Goal: Task Accomplishment & Management: Manage account settings

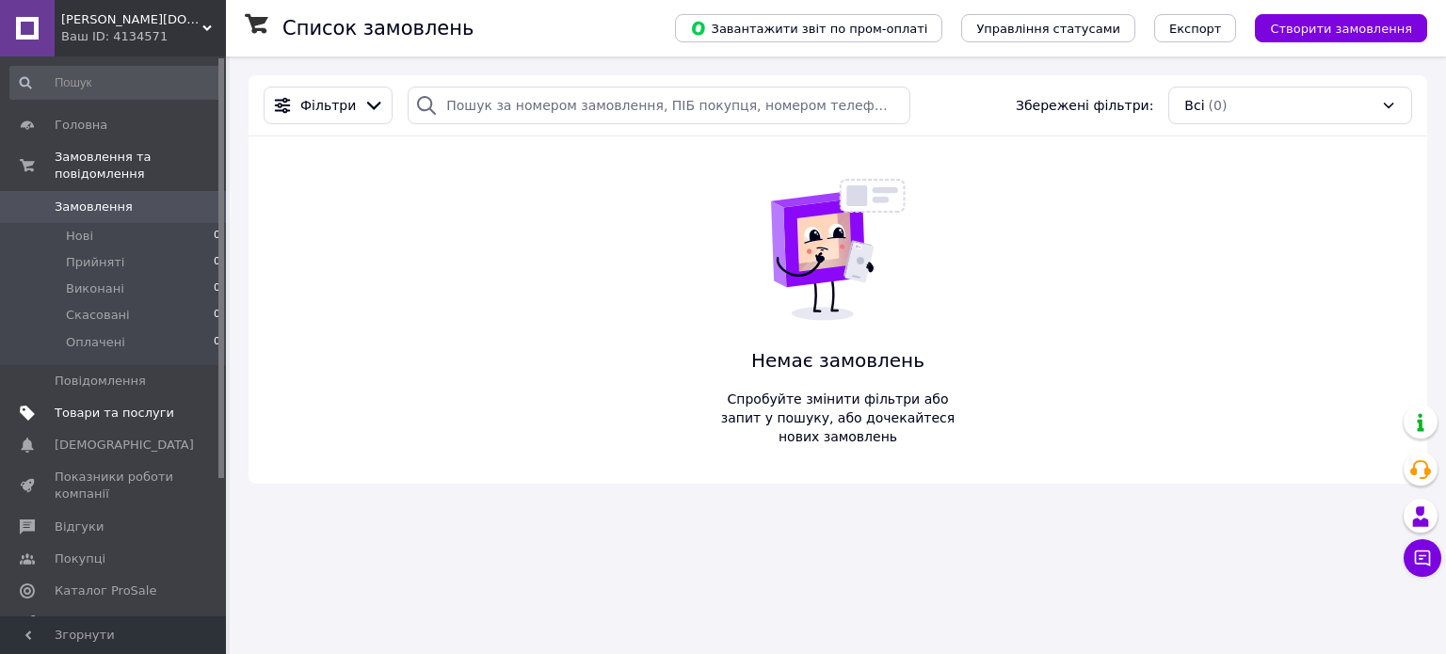
click at [129, 405] on span "Товари та послуги" at bounding box center [115, 413] width 120 height 17
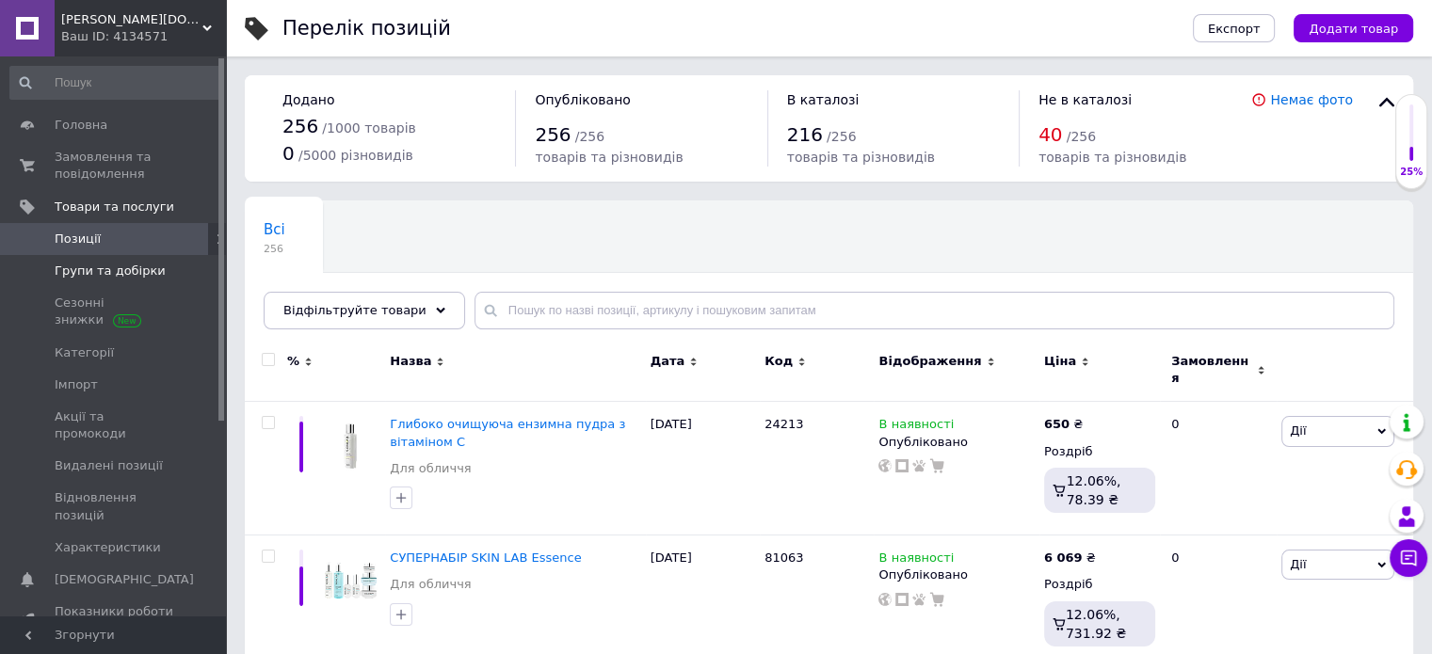
click at [123, 269] on span "Групи та добірки" at bounding box center [110, 271] width 111 height 17
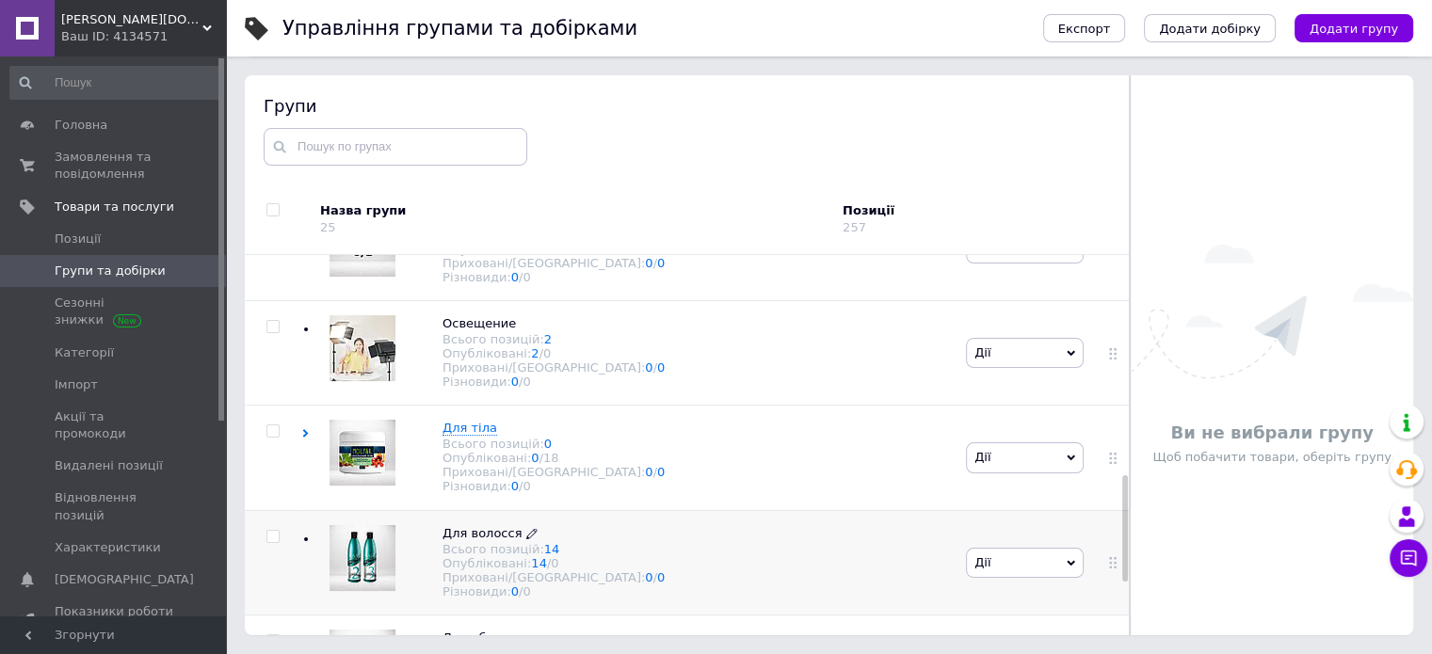
scroll to position [783, 0]
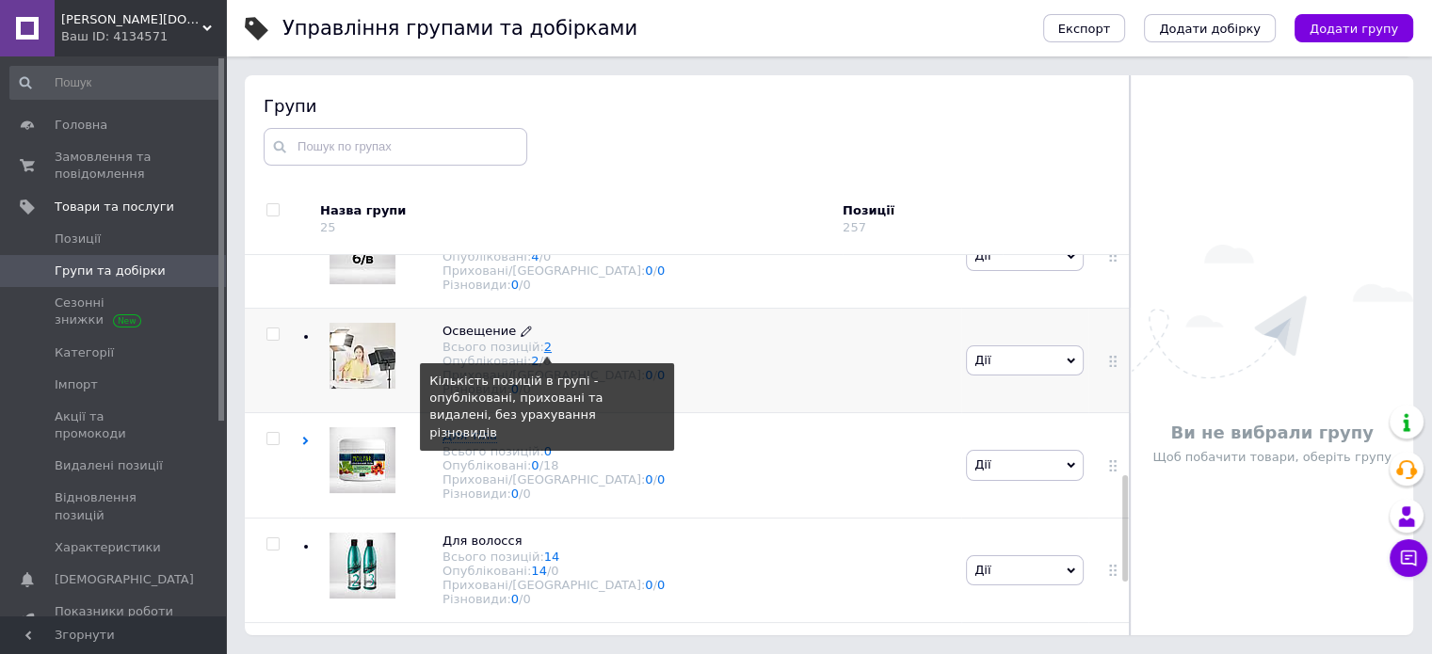
click at [544, 354] on link "2" at bounding box center [548, 347] width 8 height 14
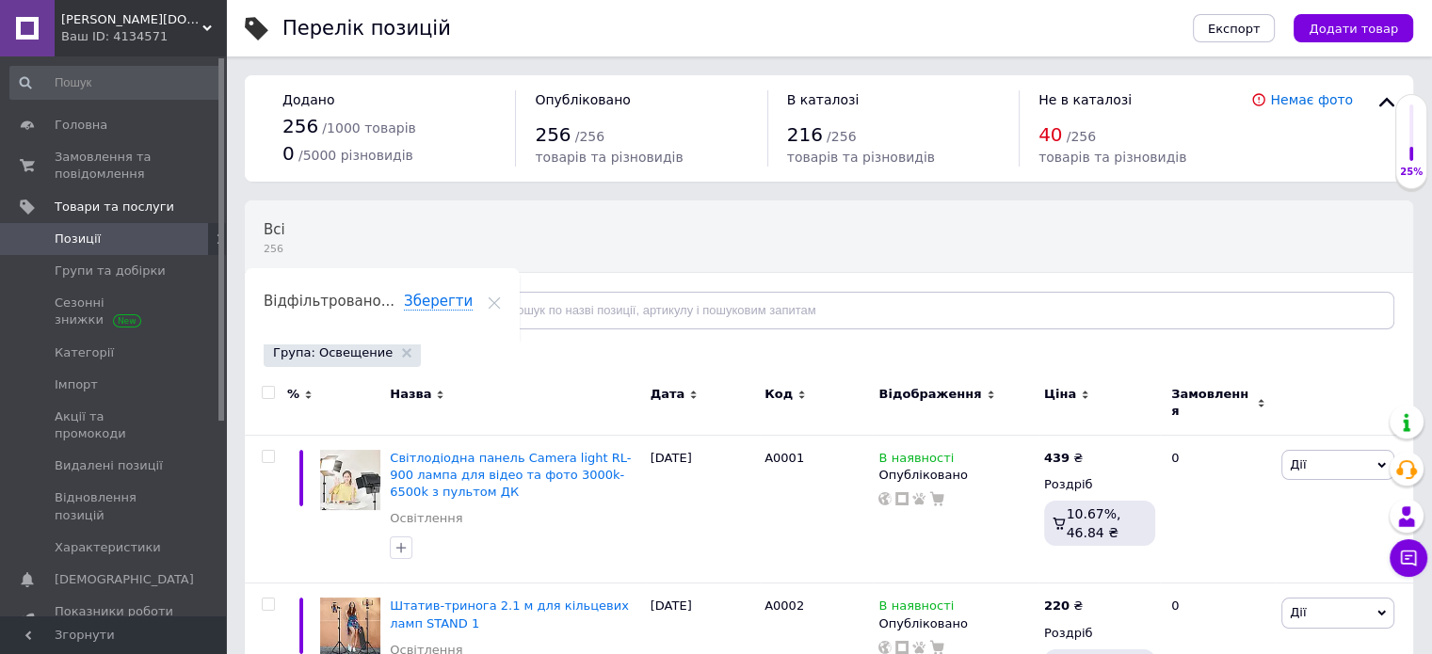
scroll to position [68, 0]
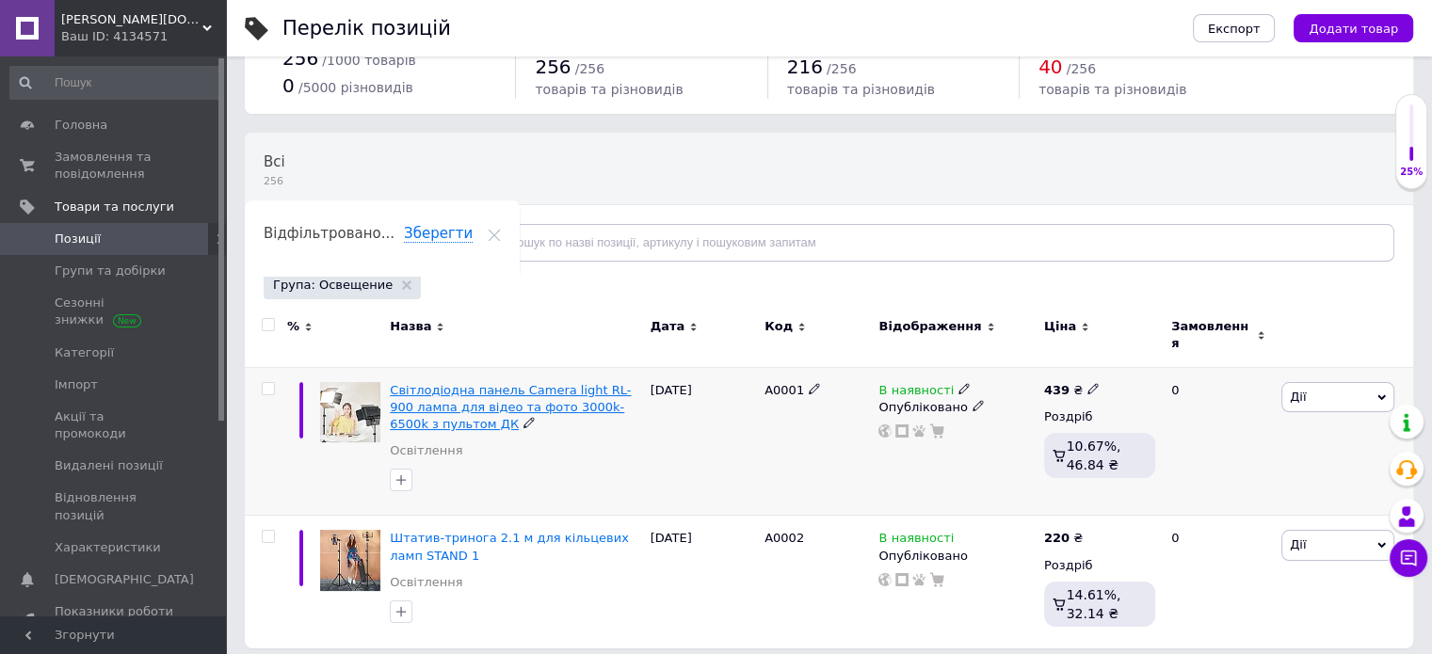
click at [505, 395] on span "Світлодіодна панель Camera light RL-900 лампа для відео та фото 3000k-6500k з п…" at bounding box center [510, 407] width 241 height 48
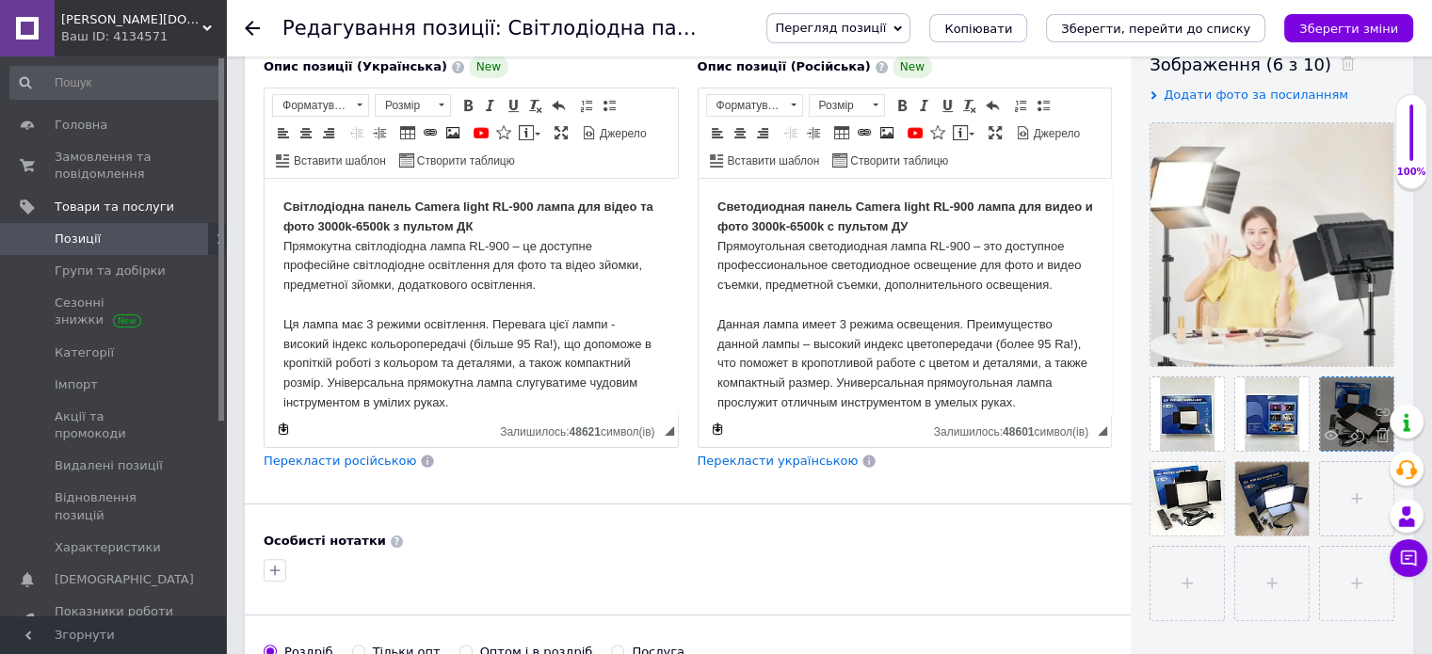
scroll to position [377, 0]
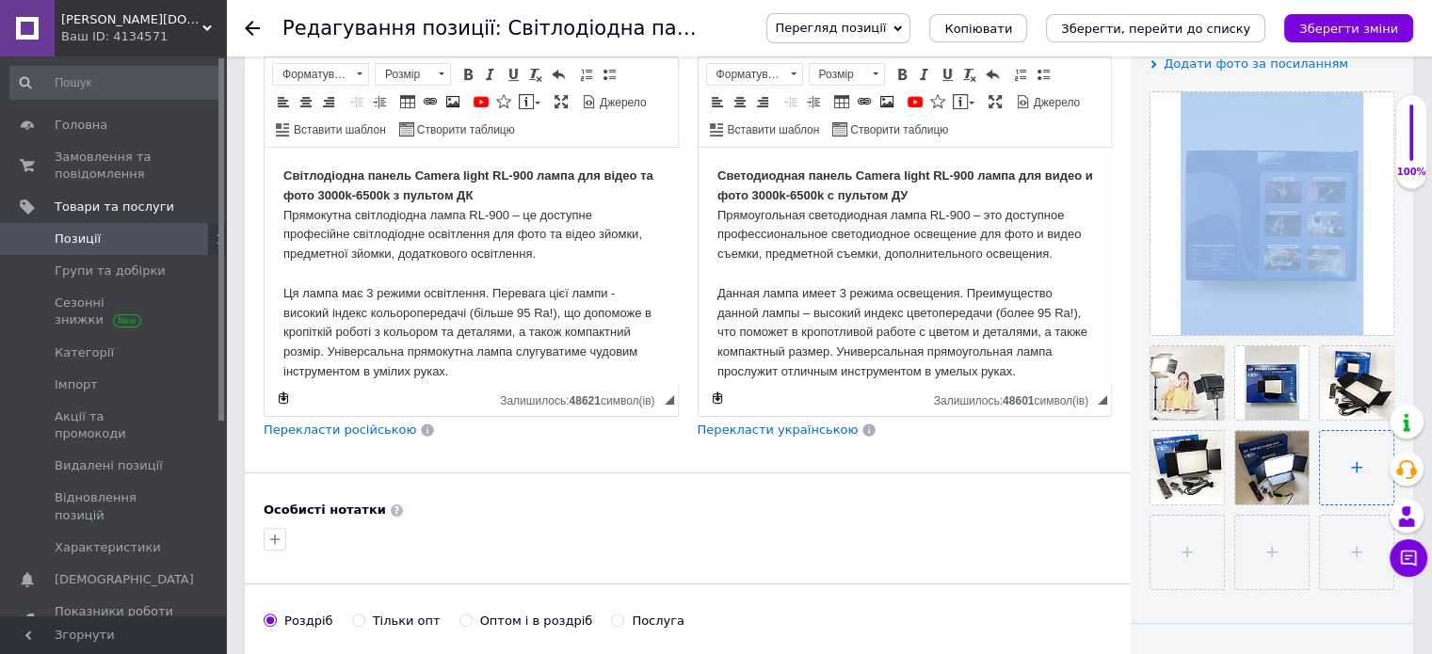
drag, startPoint x: 1270, startPoint y: 382, endPoint x: 1323, endPoint y: 448, distance: 84.4
click at [1323, 448] on div at bounding box center [1272, 340] width 245 height 499
click at [1342, 462] on input "file" at bounding box center [1356, 467] width 73 height 73
type input "C:\fakepath\Професійне відеосвітло RL900 софтбокс.jpg"
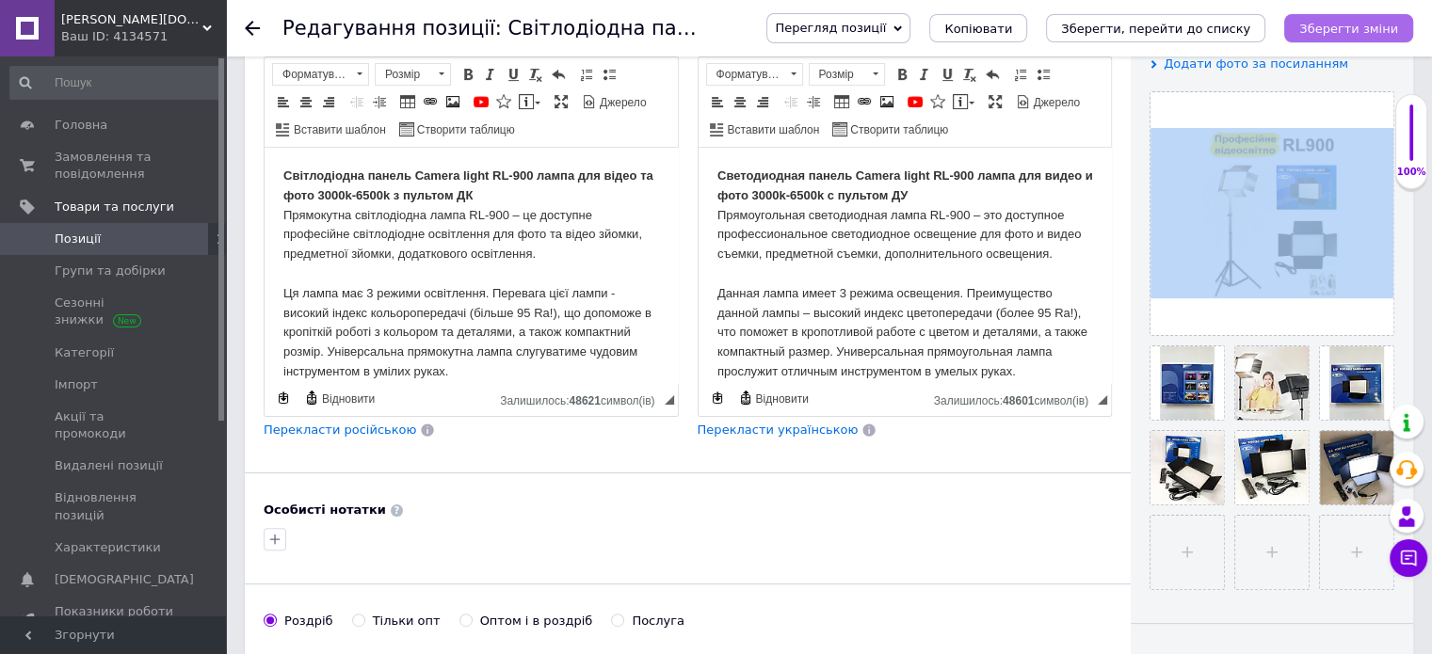
click at [1363, 26] on icon "Зберегти зміни" at bounding box center [1348, 29] width 99 height 14
click at [1347, 25] on icon "Зберегти зміни" at bounding box center [1348, 29] width 99 height 14
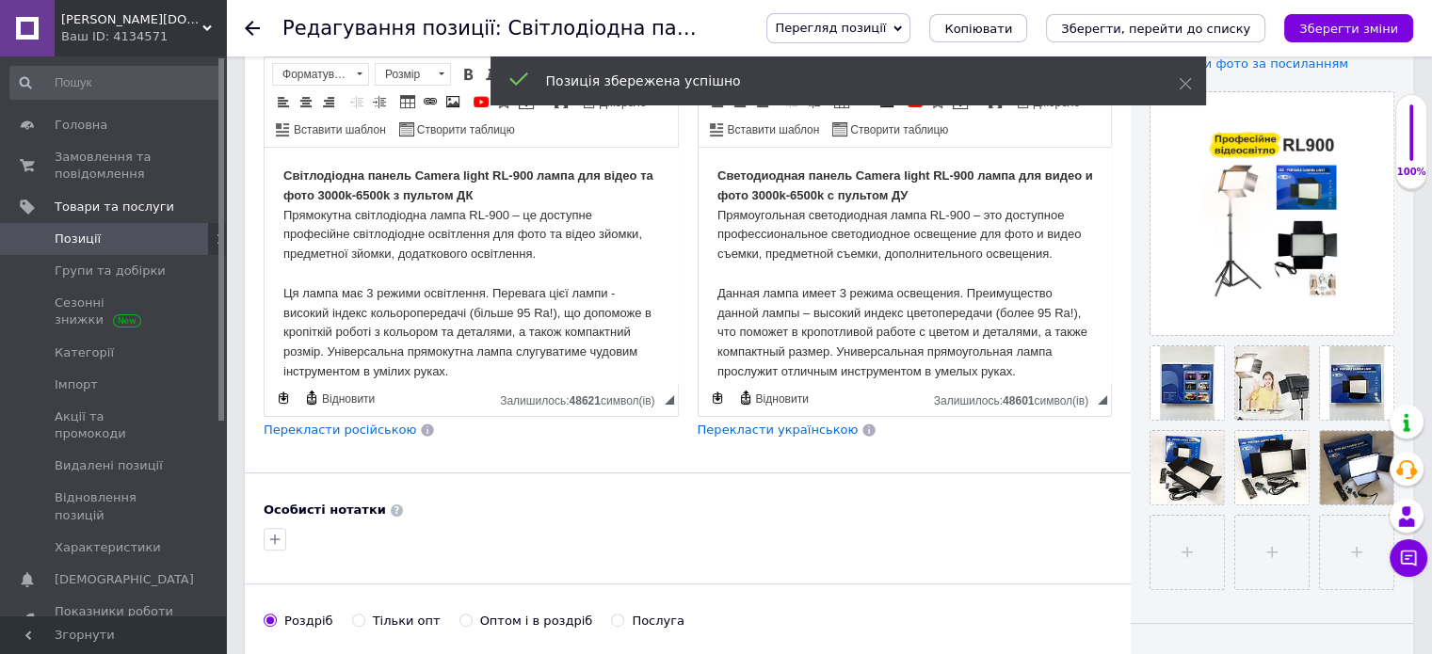
click at [902, 29] on icon at bounding box center [897, 28] width 8 height 8
click at [1183, 80] on icon at bounding box center [1185, 83] width 13 height 13
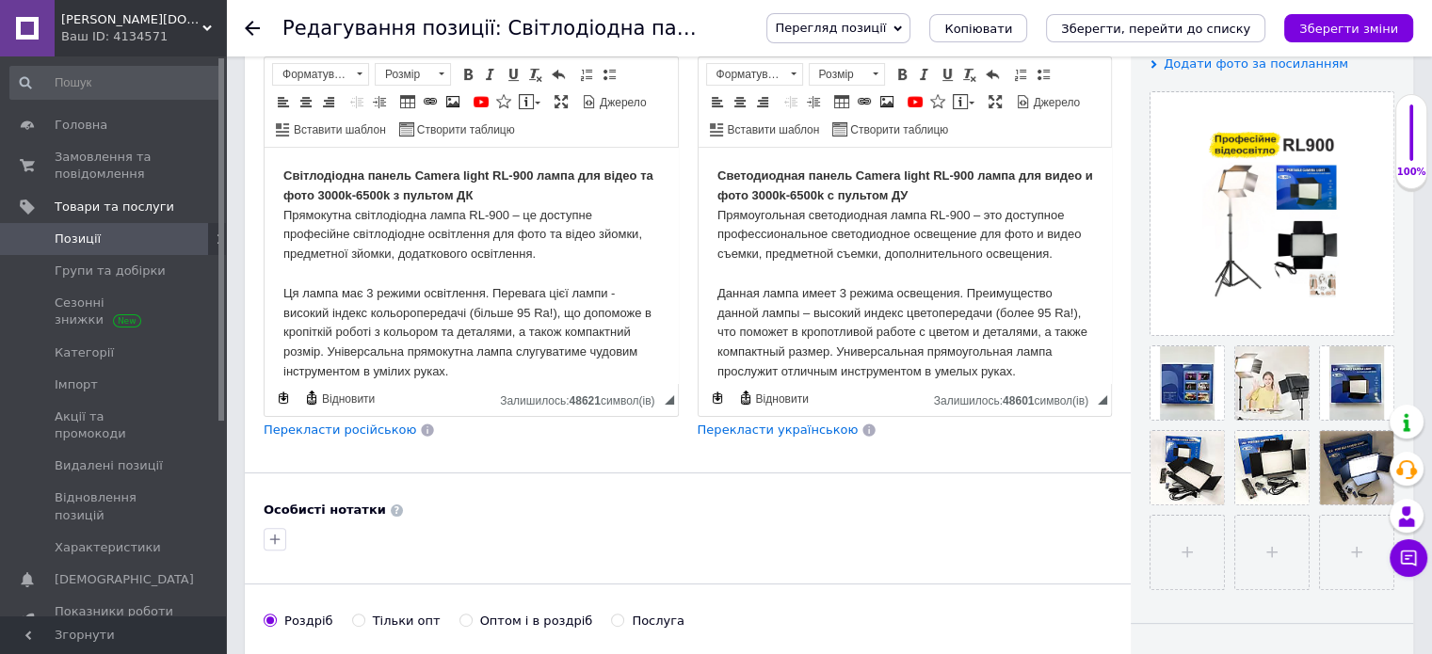
click at [910, 25] on span "Перегляд позиції" at bounding box center [838, 28] width 144 height 30
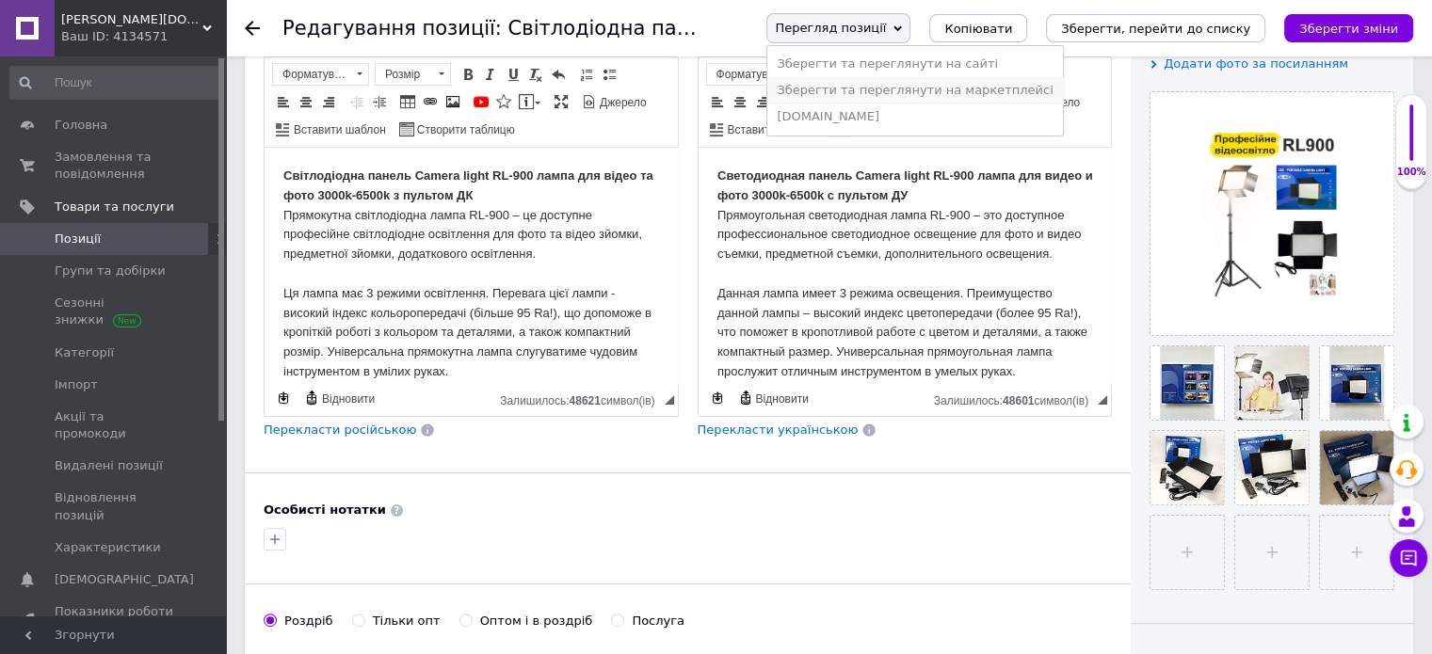
click at [1002, 88] on li "Зберегти та переглянути на маркетплейсі" at bounding box center [914, 90] width 295 height 26
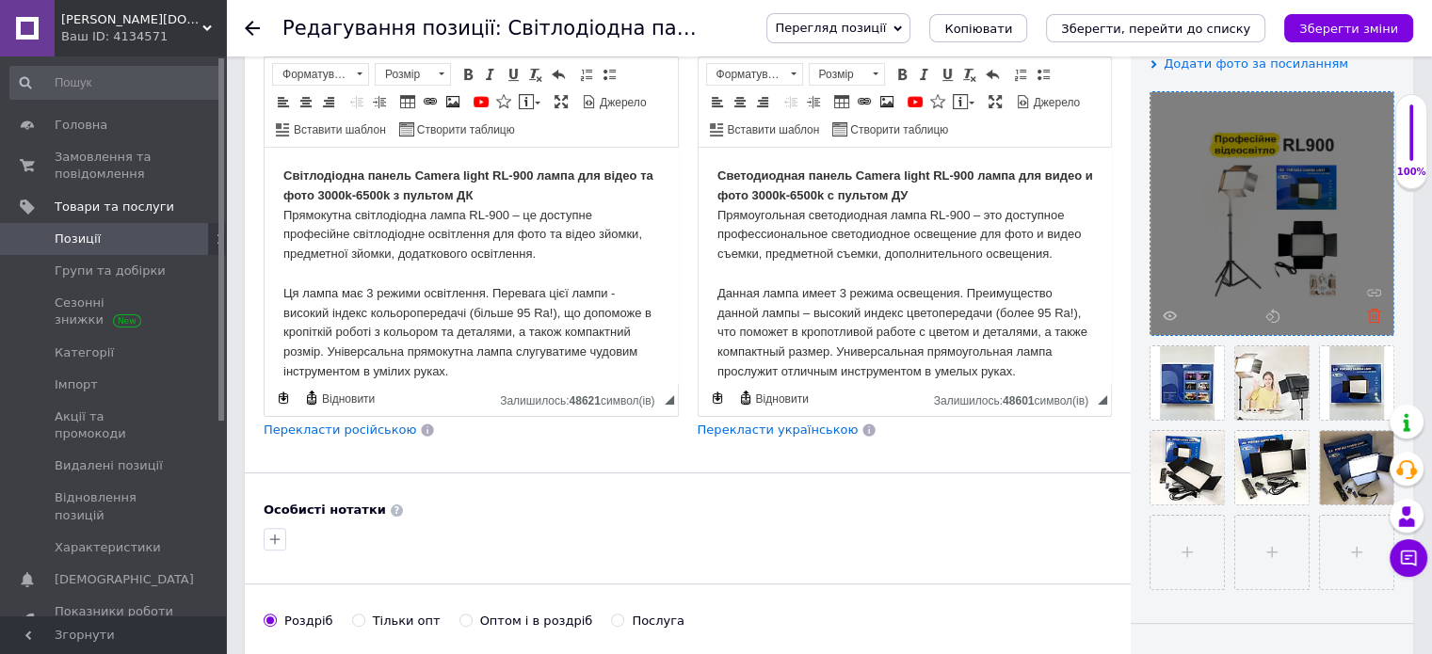
click at [1367, 309] on icon at bounding box center [1374, 316] width 14 height 14
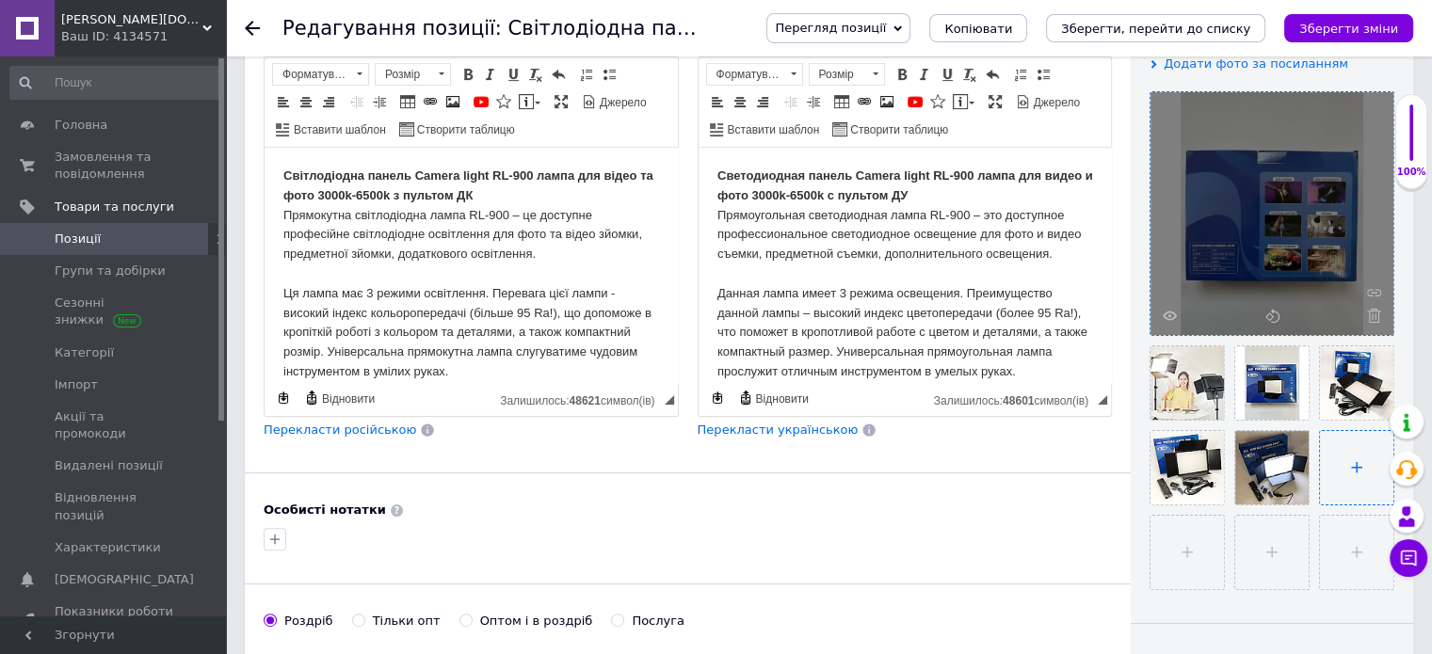
click at [1349, 460] on input "file" at bounding box center [1356, 467] width 73 height 73
type input "C:\fakepath\Професійне відеосвітло RL900.jpg"
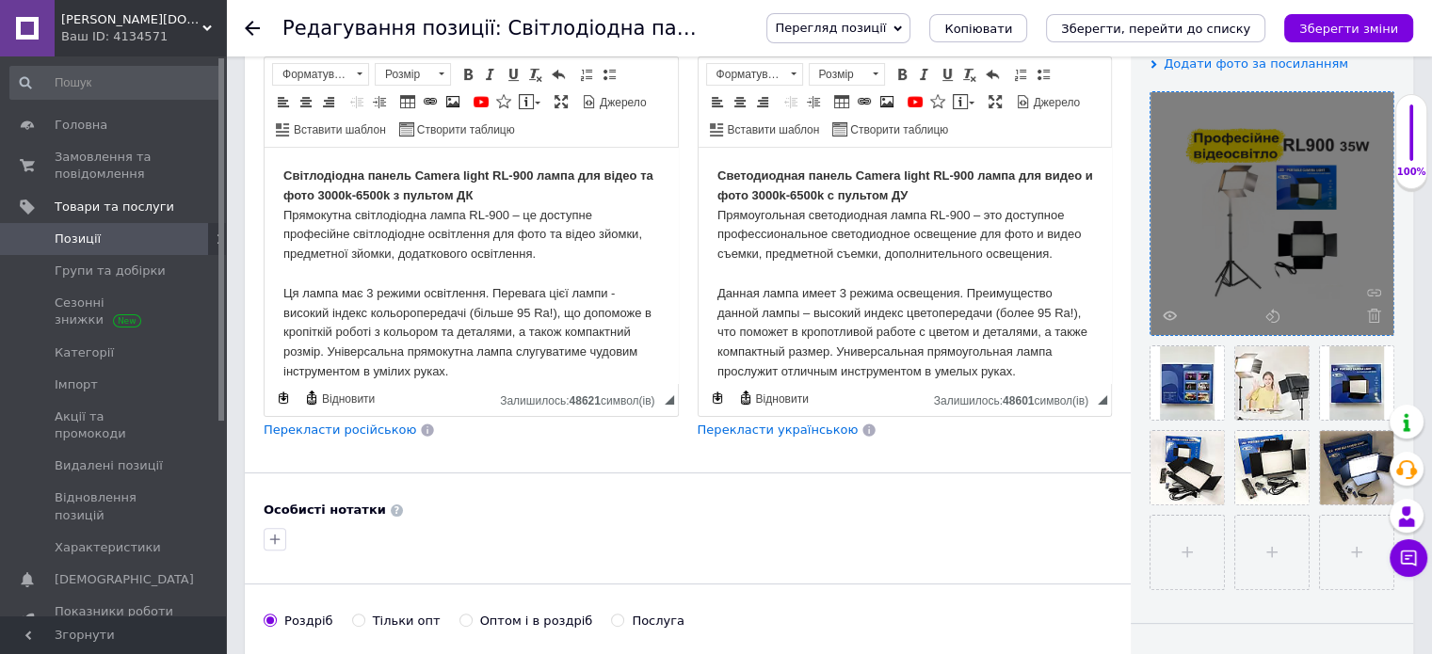
click at [1337, 29] on icon "Зберегти зміни" at bounding box center [1348, 29] width 99 height 14
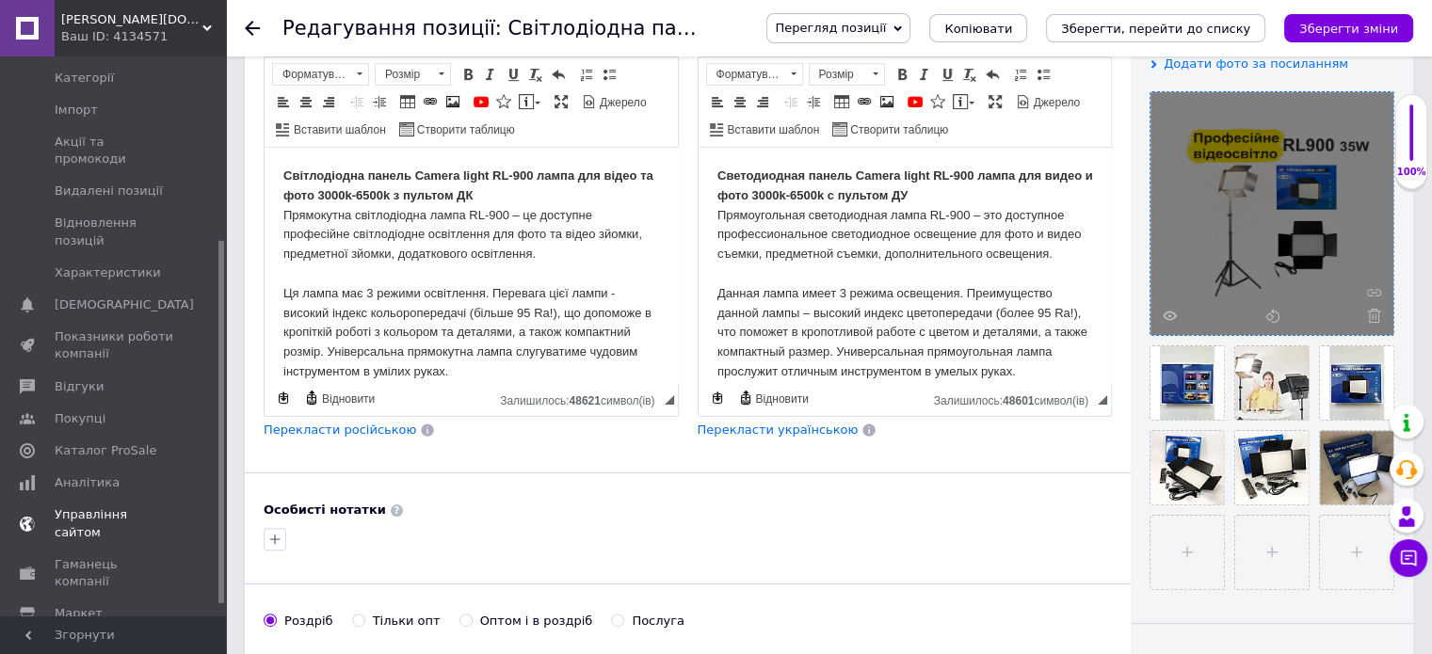
scroll to position [282, 0]
click at [97, 467] on span "Аналітика" at bounding box center [87, 475] width 65 height 17
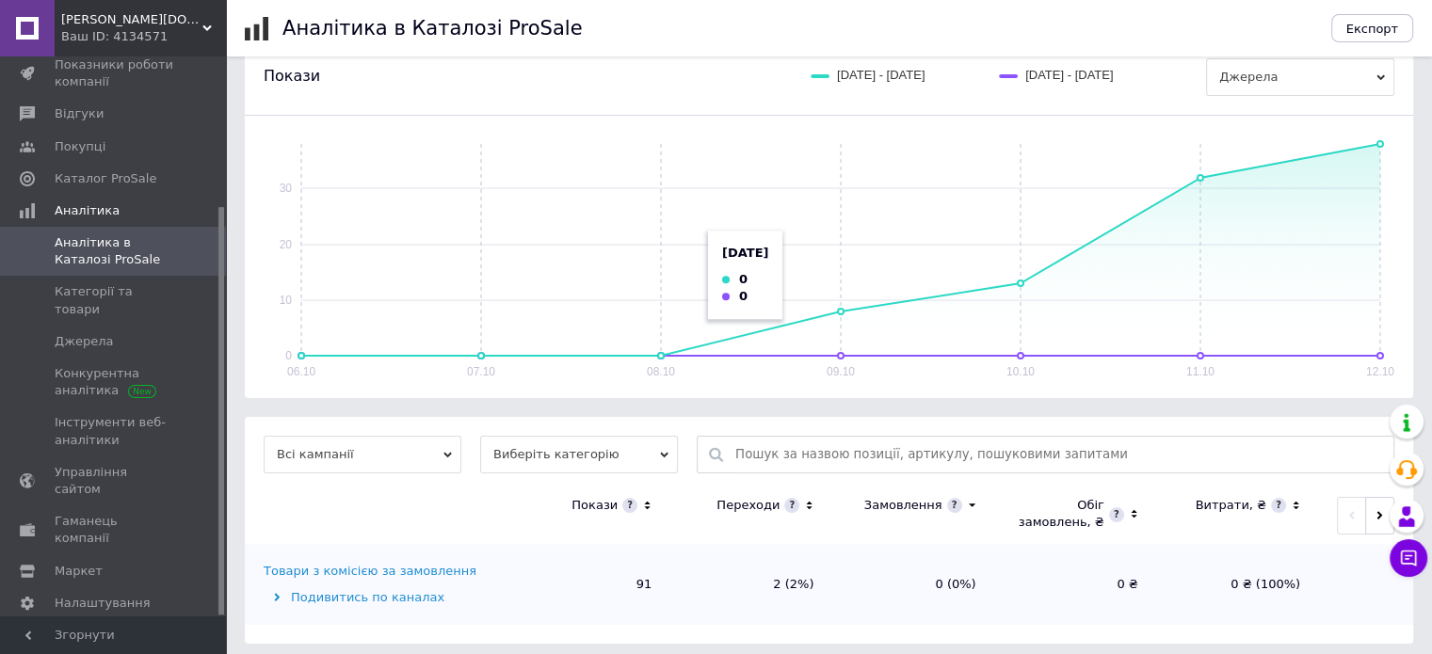
scroll to position [227, 0]
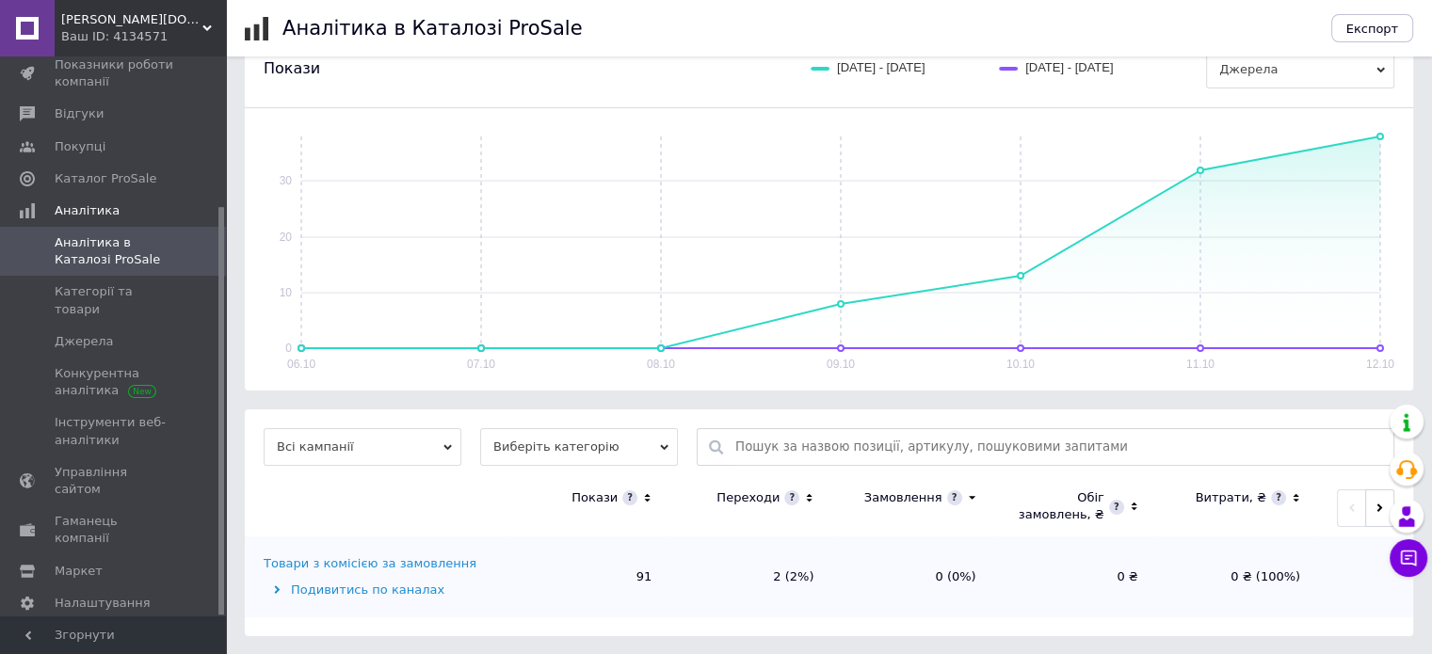
click at [591, 441] on span "Виберіть категорію" at bounding box center [579, 447] width 198 height 38
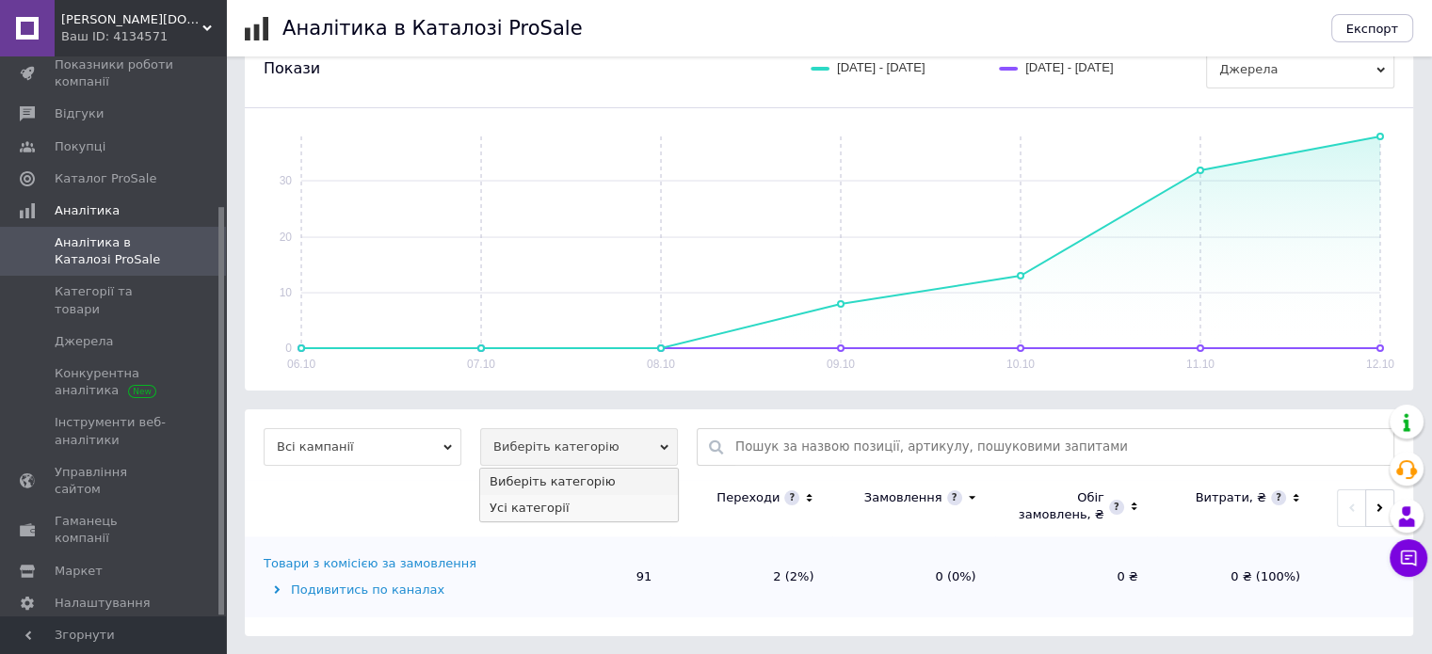
click at [559, 502] on li "Усі категорії" at bounding box center [579, 508] width 198 height 26
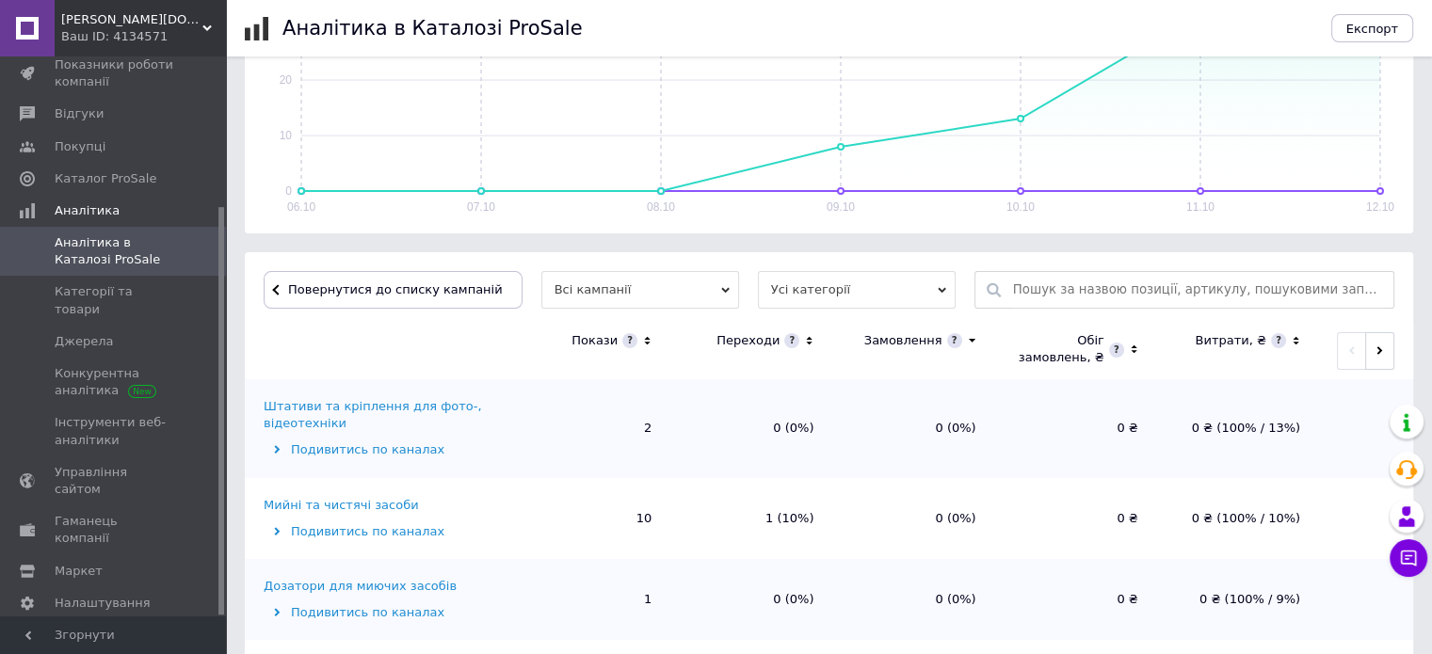
scroll to position [565, 0]
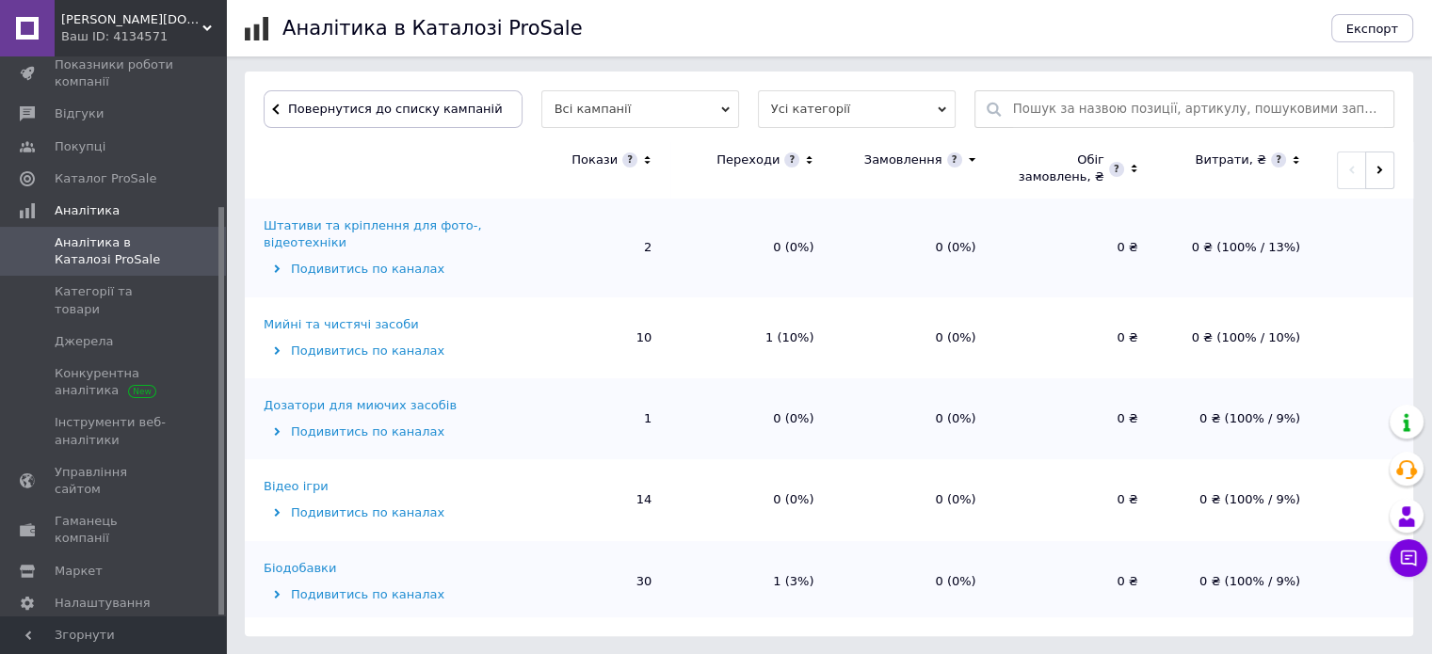
click at [646, 159] on icon at bounding box center [647, 161] width 12 height 16
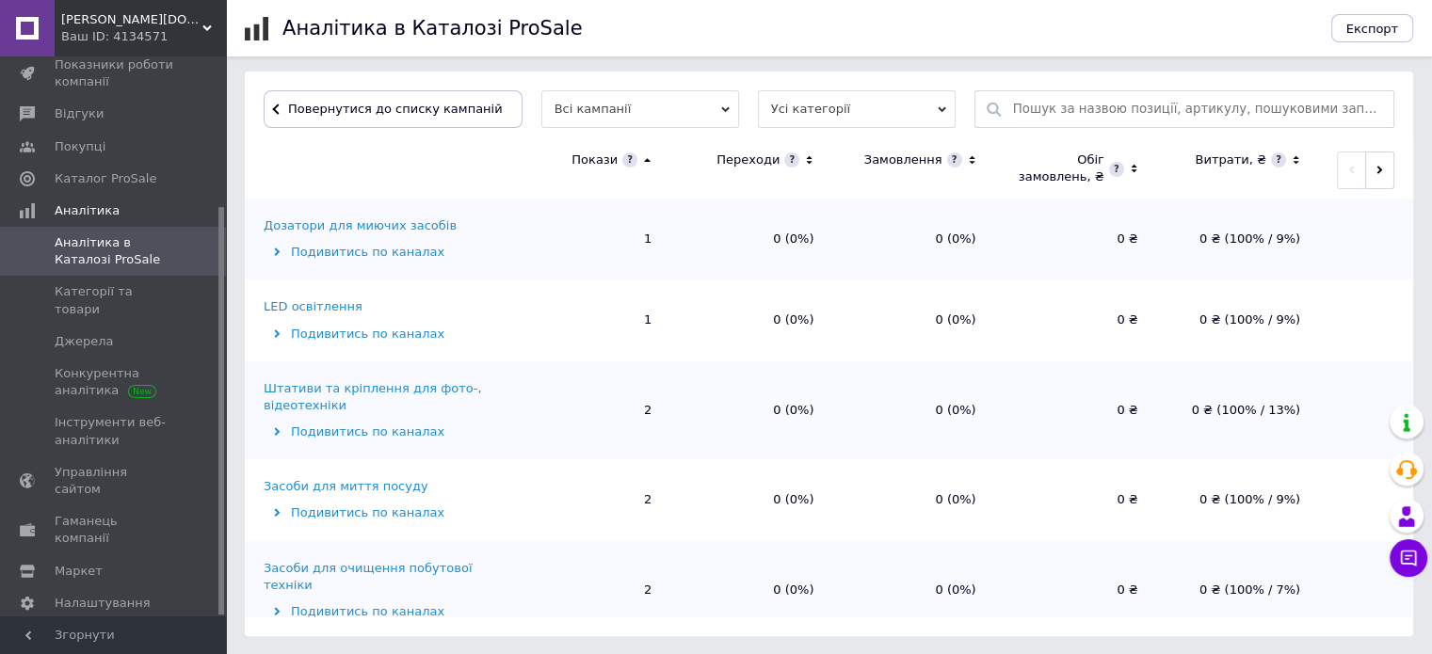
click at [646, 159] on icon at bounding box center [647, 160] width 7 height 4
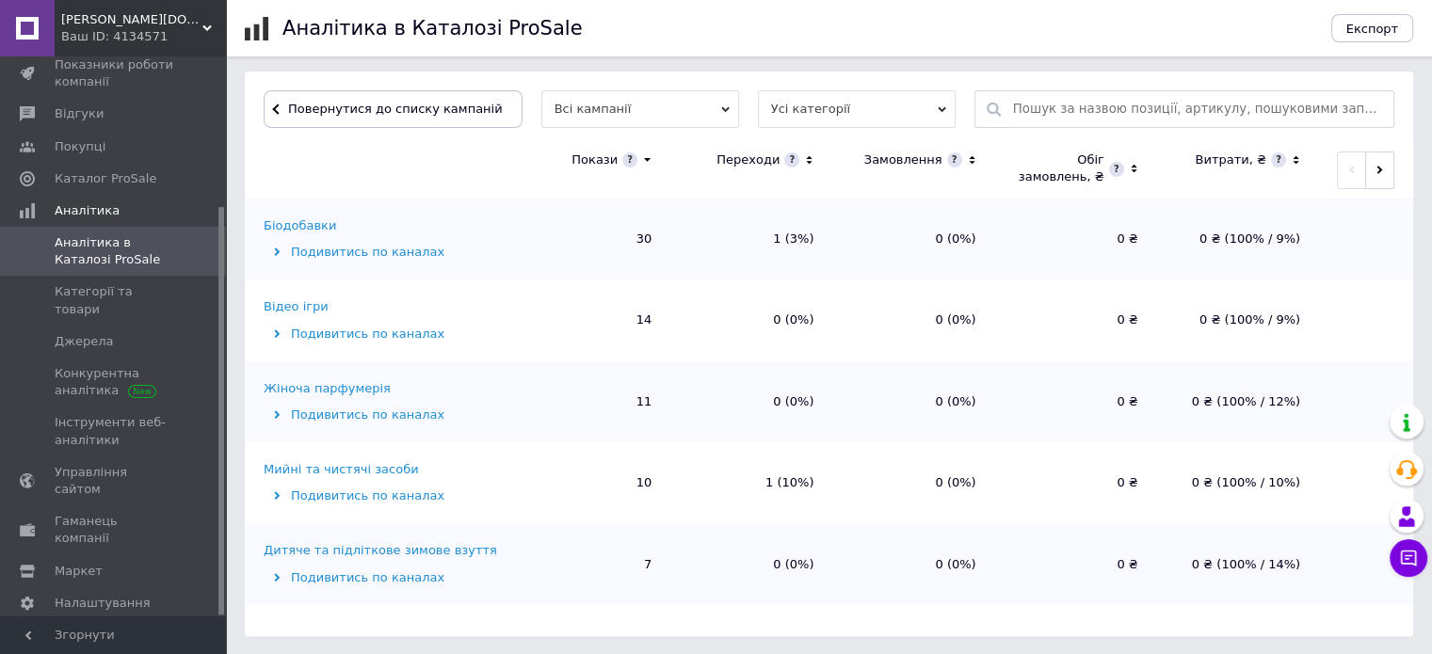
click at [279, 252] on icon at bounding box center [277, 252] width 6 height 8
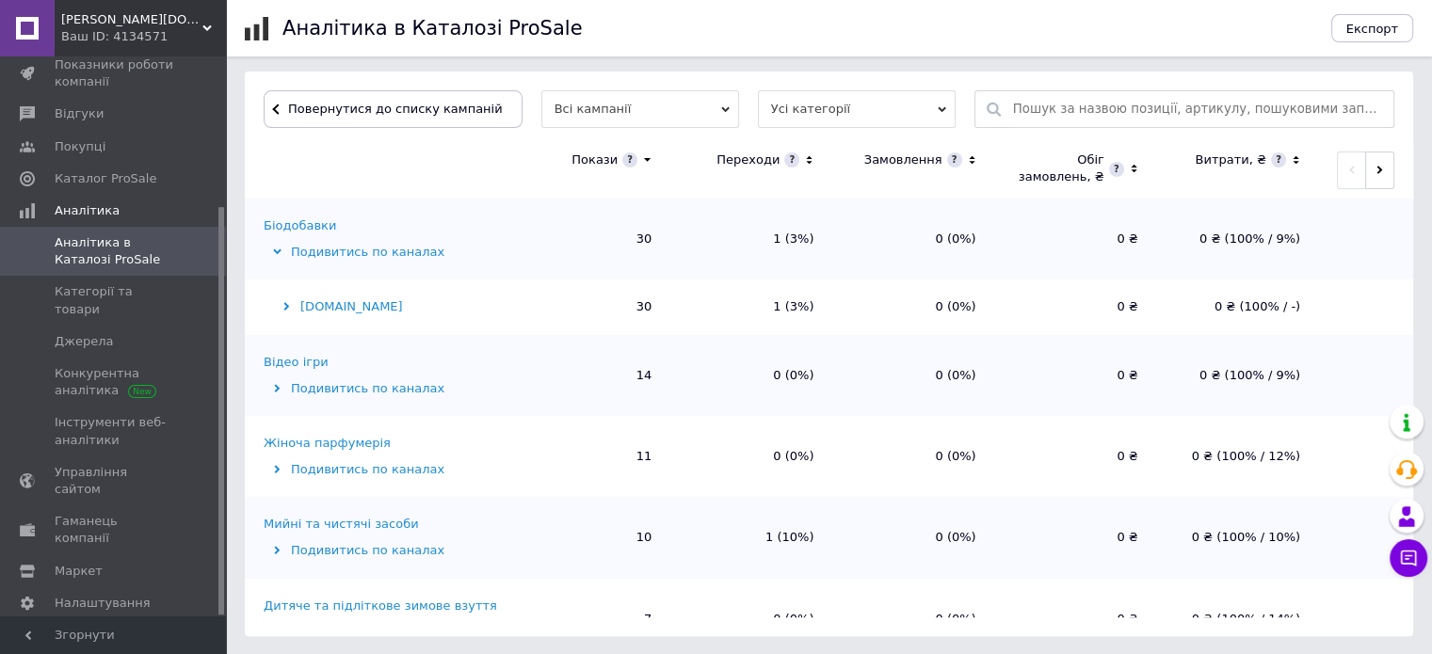
click at [286, 309] on icon at bounding box center [286, 307] width 6 height 8
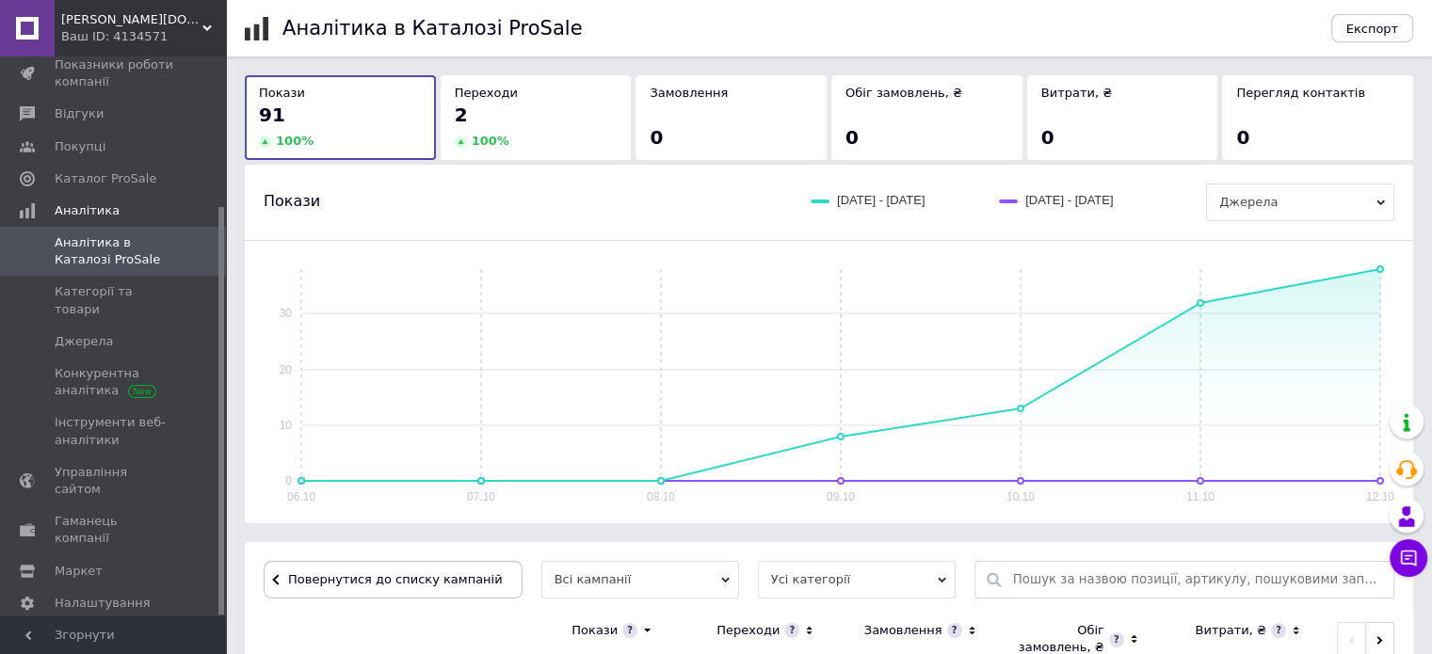
scroll to position [0, 0]
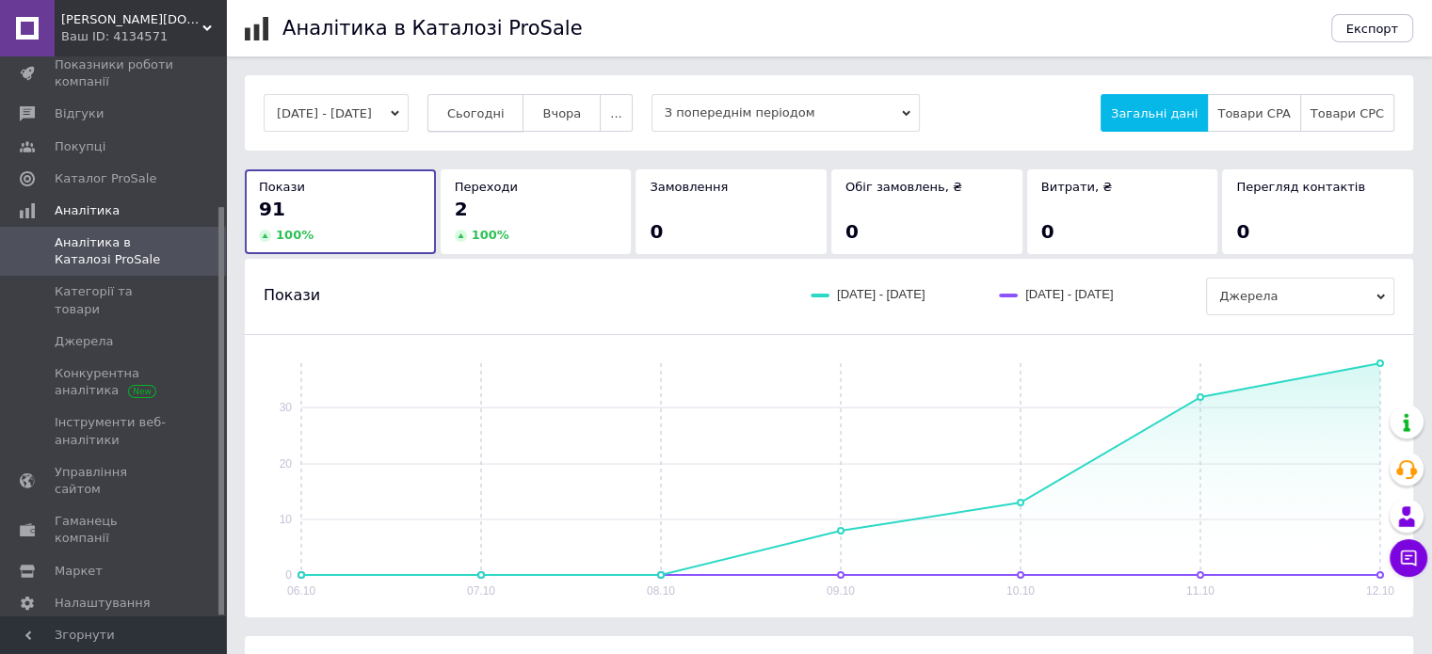
click at [500, 112] on span "Сьогодні" at bounding box center [475, 113] width 57 height 14
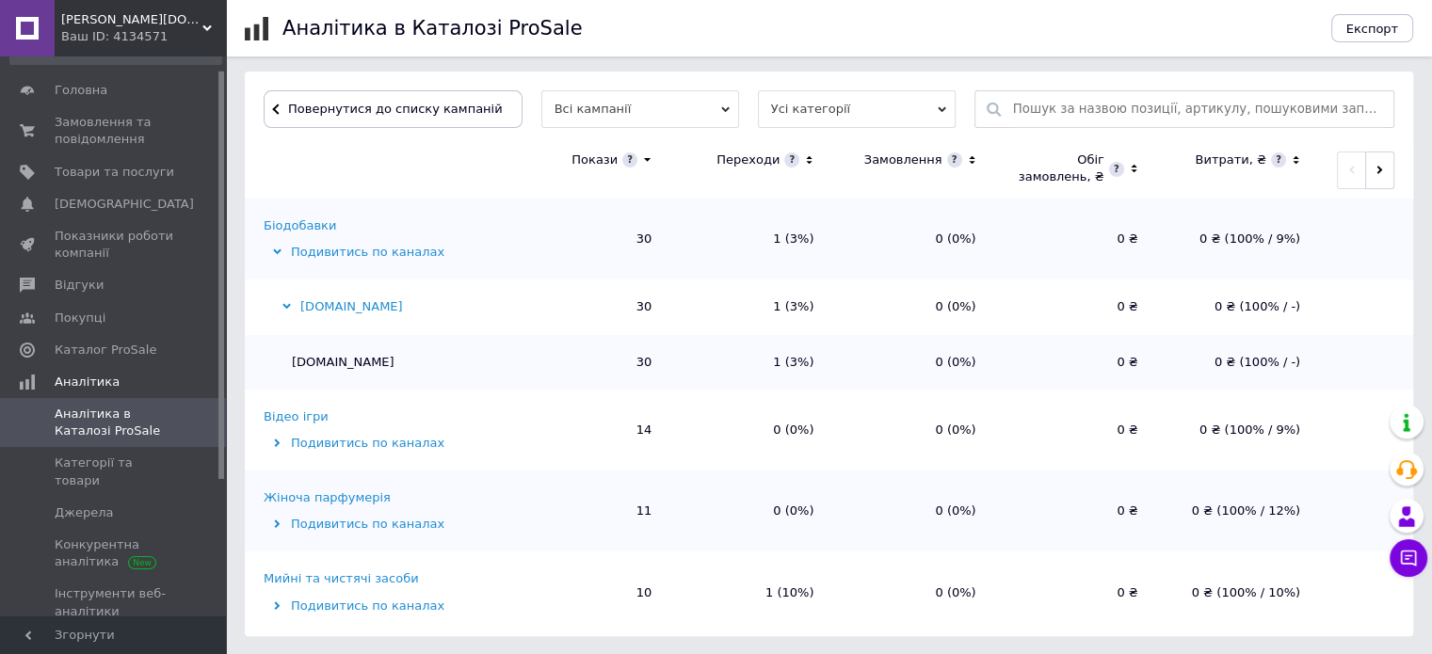
scroll to position [18, 0]
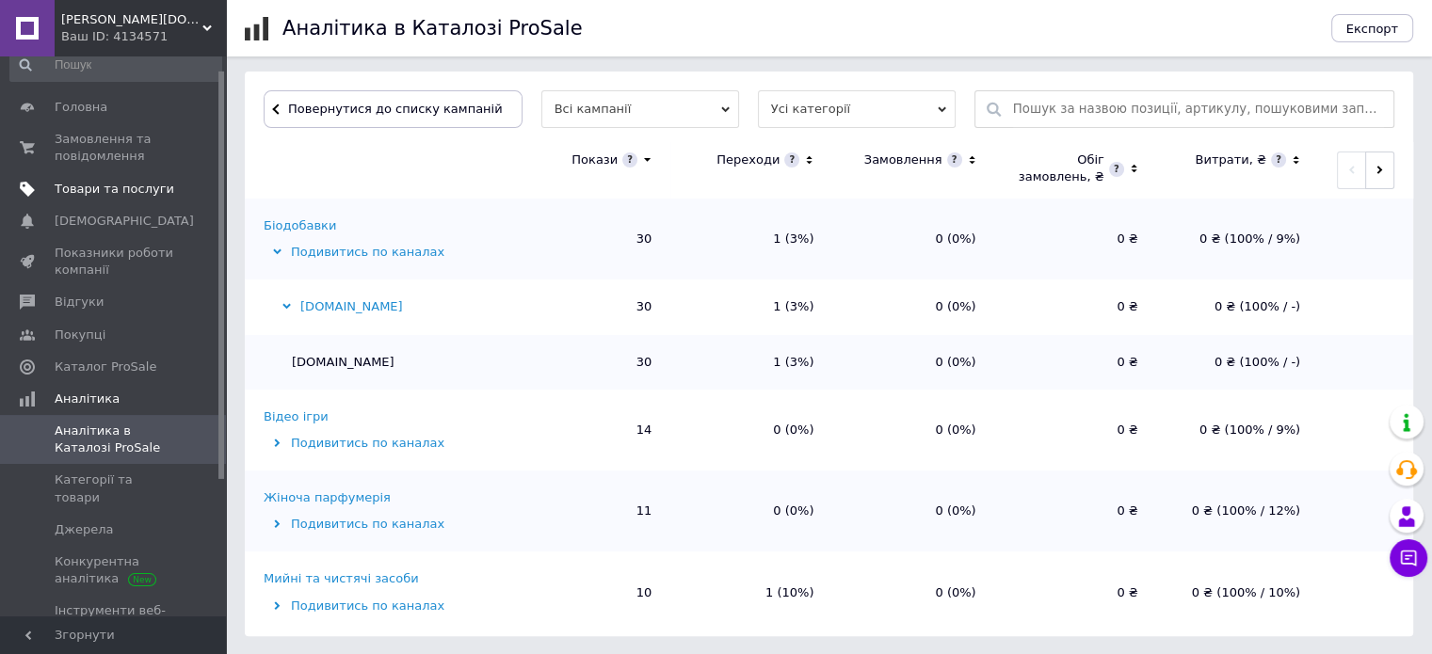
click at [116, 191] on span "Товари та послуги" at bounding box center [115, 189] width 120 height 17
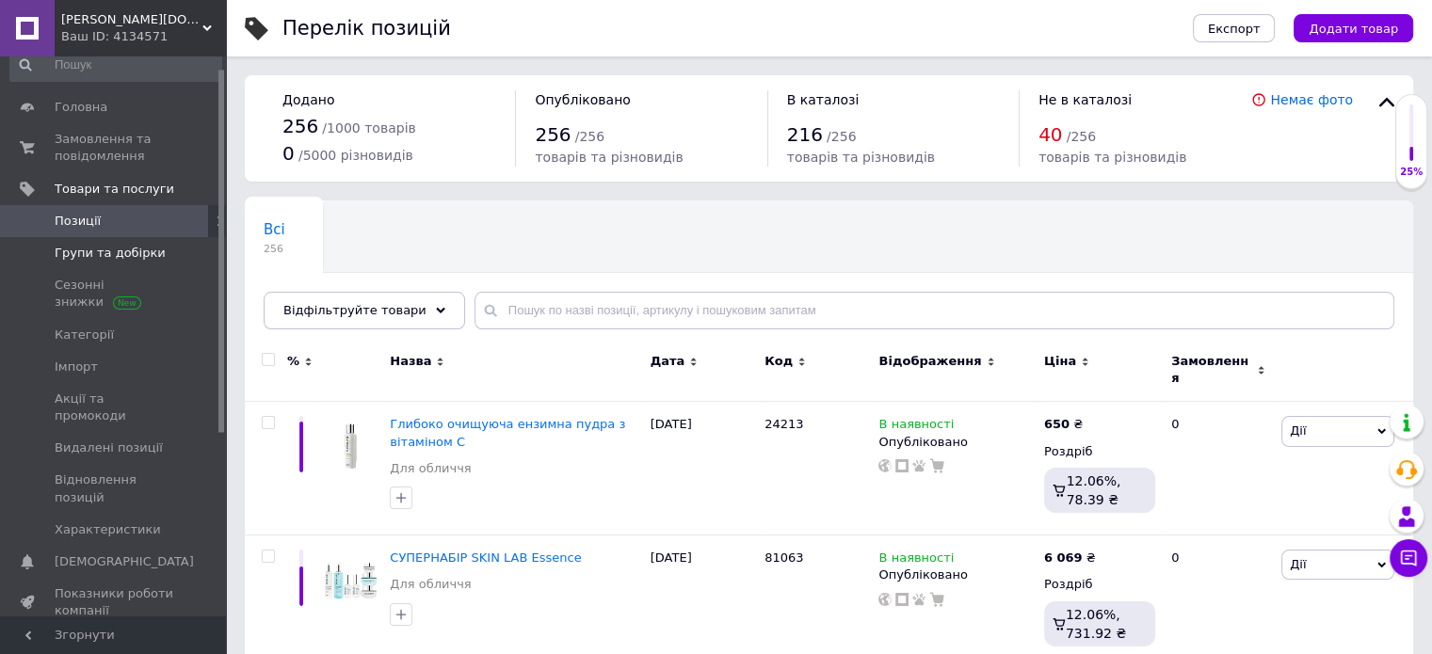
click at [121, 257] on span "Групи та добірки" at bounding box center [110, 253] width 111 height 17
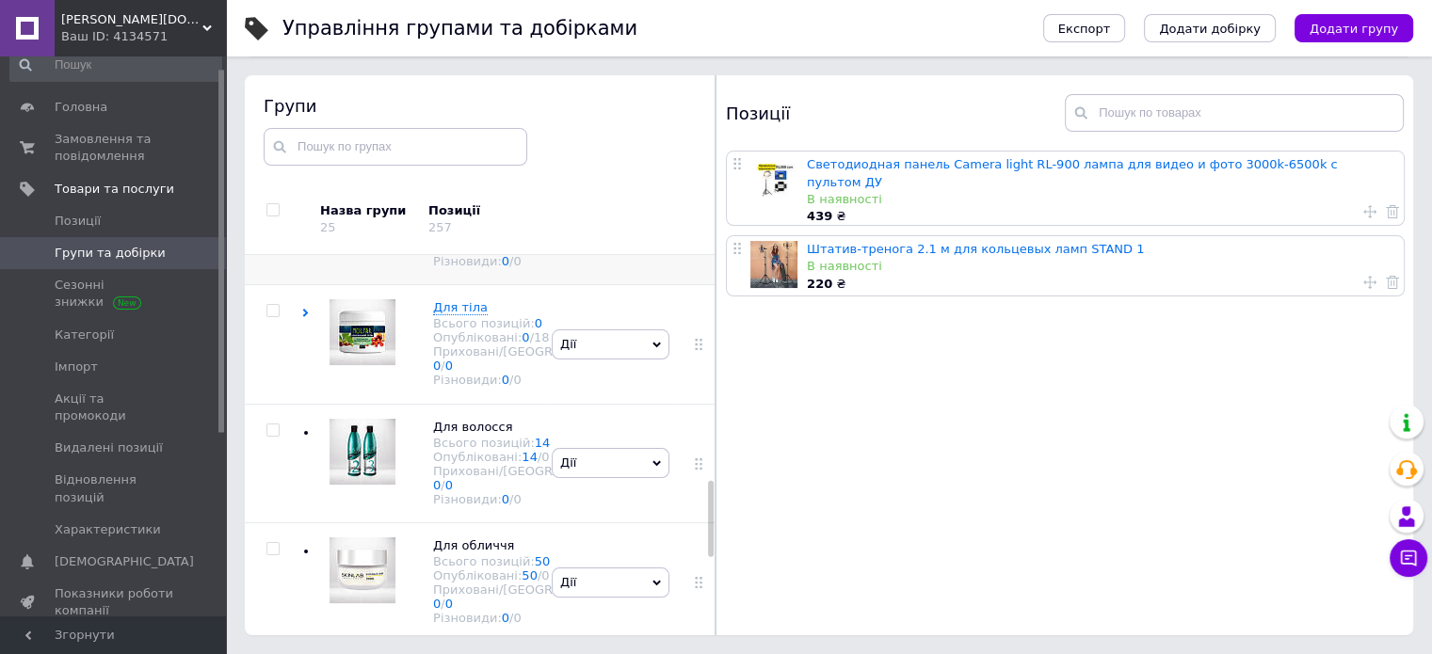
scroll to position [1145, 0]
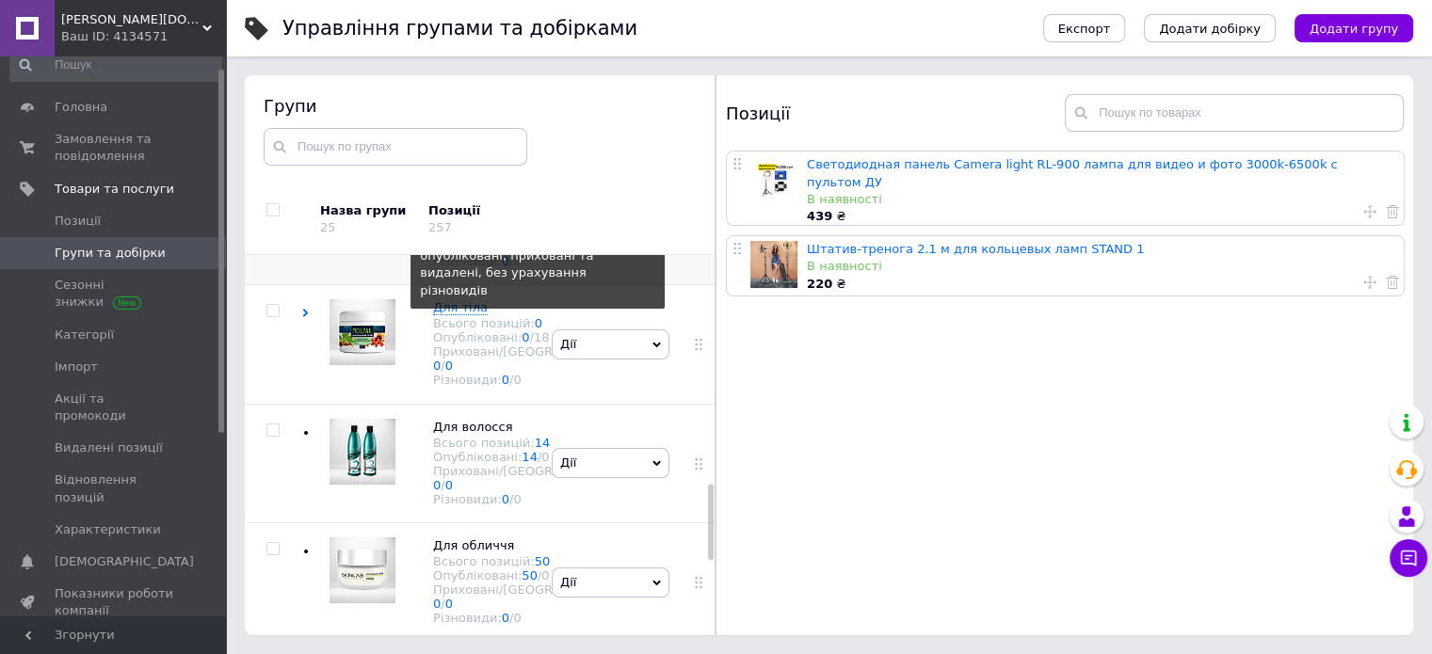
click at [535, 212] on link "2" at bounding box center [539, 205] width 8 height 14
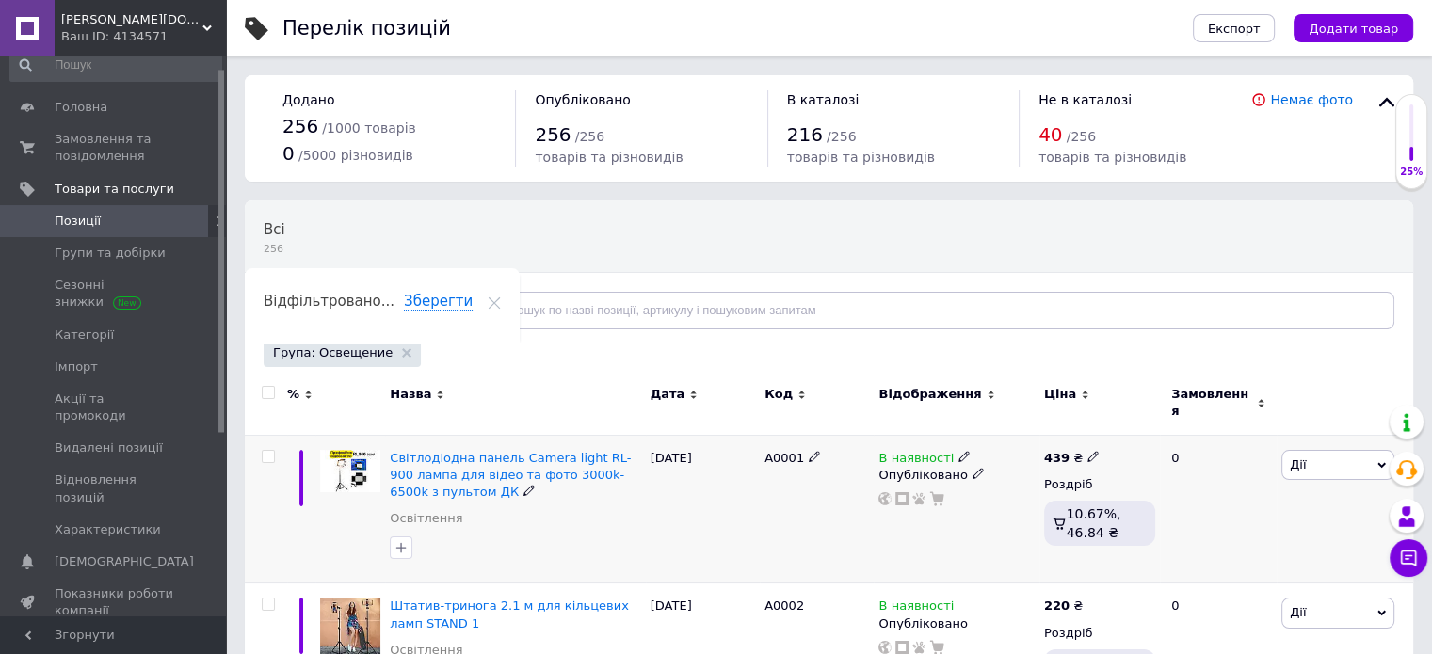
click at [1087, 451] on icon at bounding box center [1092, 456] width 11 height 11
drag, startPoint x: 1130, startPoint y: 425, endPoint x: 1168, endPoint y: 428, distance: 38.8
click at [1168, 428] on input "439" at bounding box center [1180, 437] width 143 height 38
type input "429"
click at [1011, 537] on div "В наявності Опубліковано" at bounding box center [956, 509] width 165 height 149
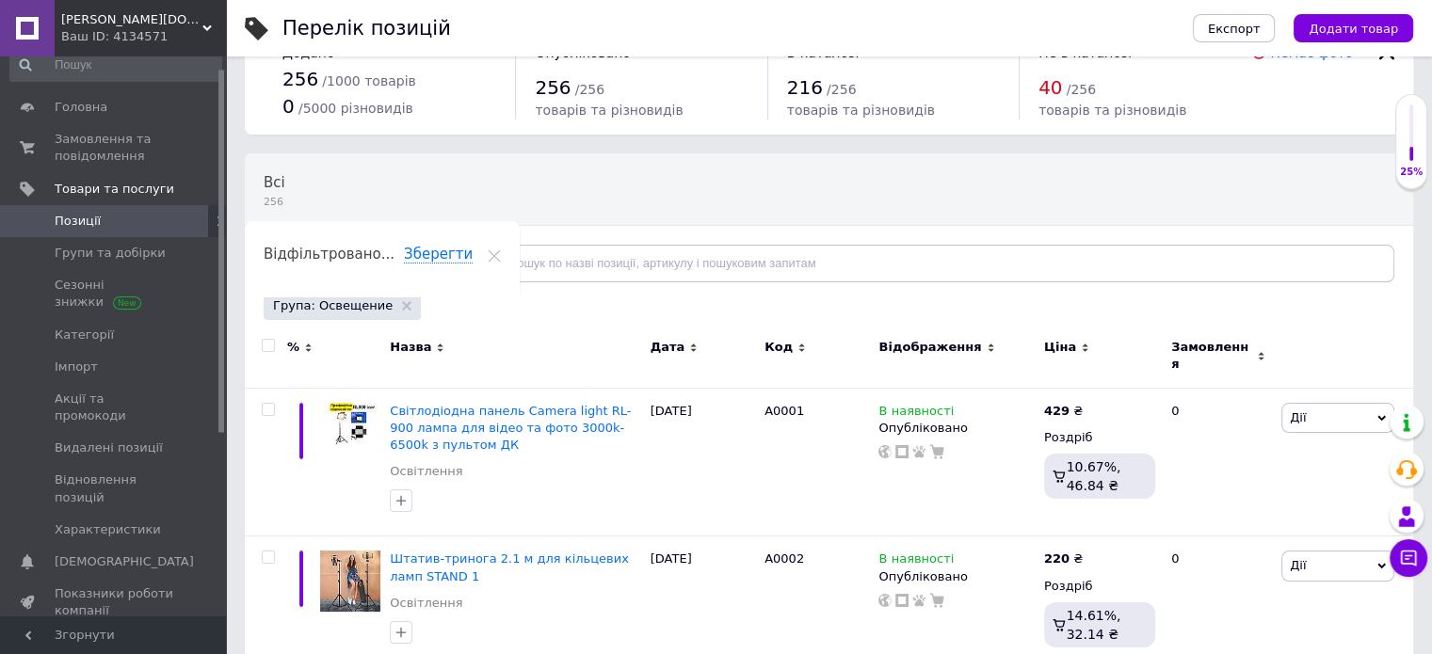
scroll to position [68, 0]
